Goal: Task Accomplishment & Management: Manage account settings

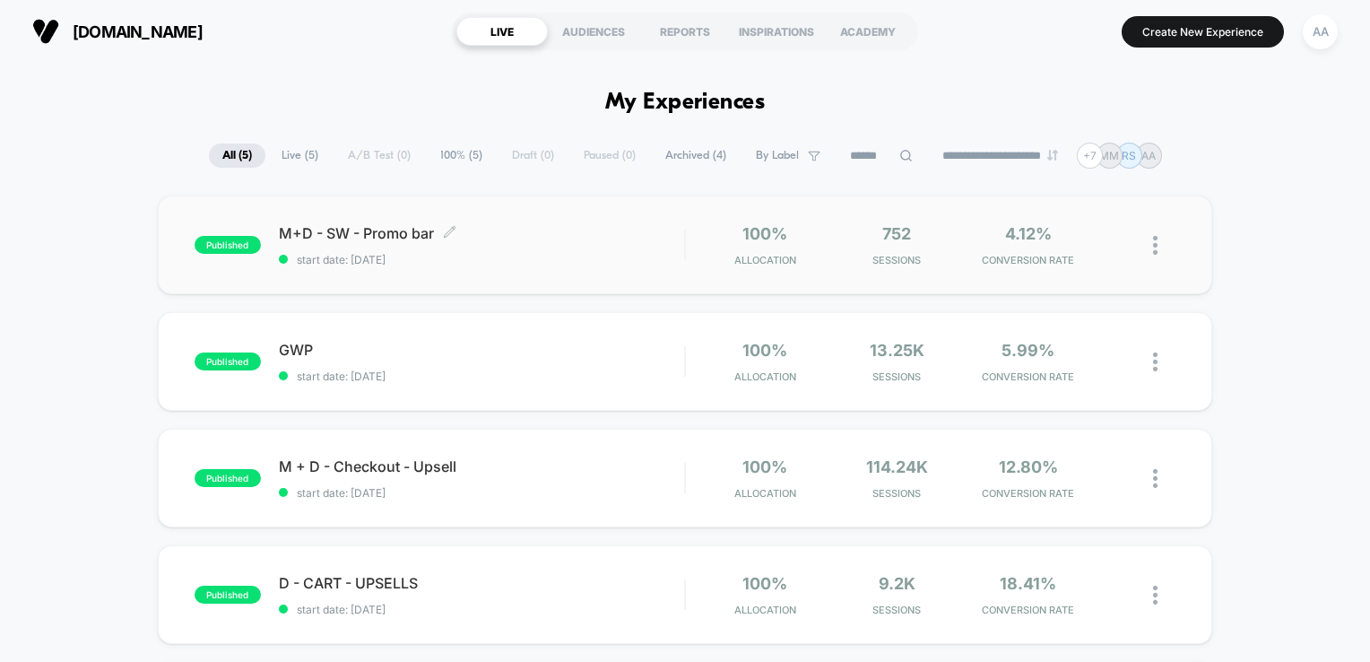
click at [212, 243] on span "published" at bounding box center [228, 245] width 66 height 18
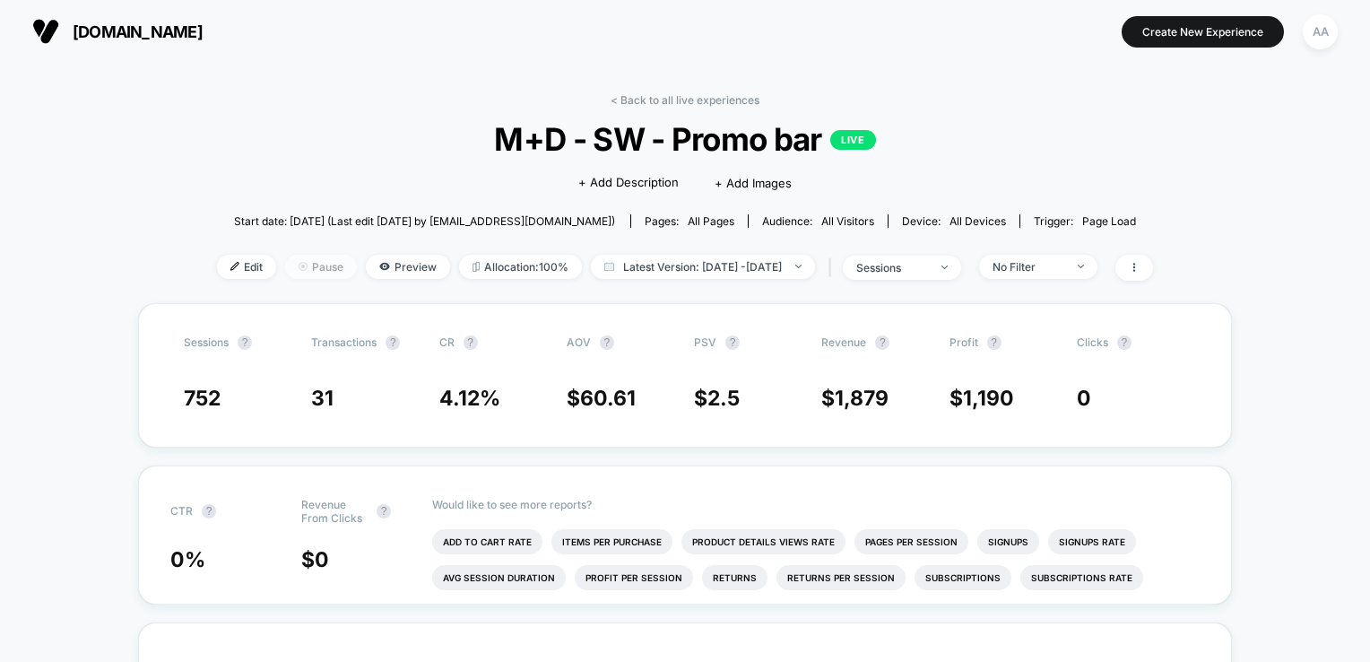
click at [287, 270] on span "Pause" at bounding box center [321, 267] width 72 height 24
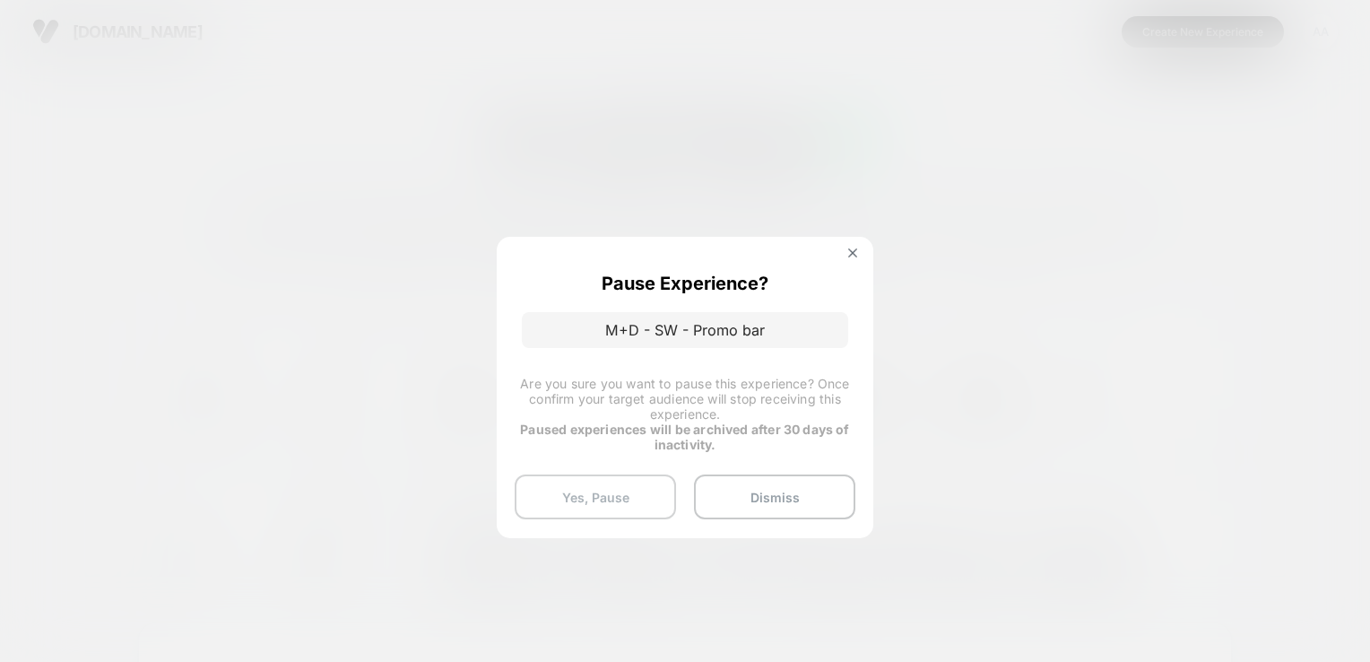
click at [638, 495] on button "Yes, Pause" at bounding box center [595, 496] width 161 height 45
